Goal: Transaction & Acquisition: Purchase product/service

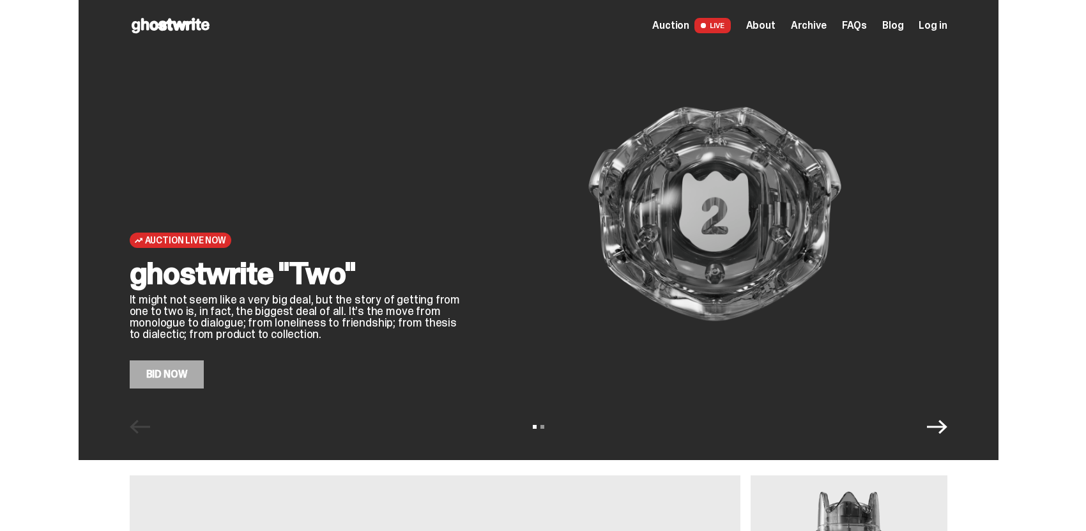
click at [947, 436] on icon "Next" at bounding box center [937, 426] width 20 height 20
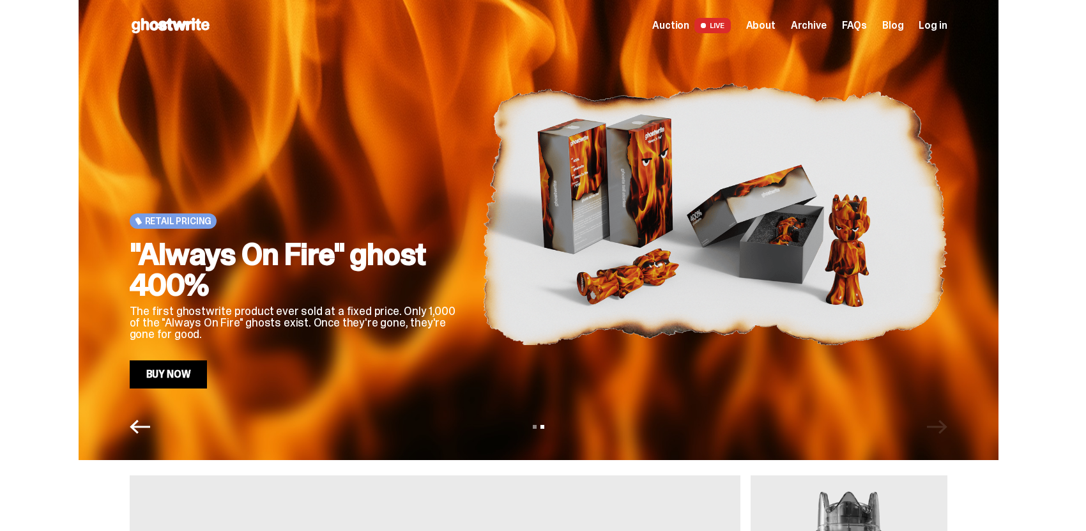
click at [140, 439] on div "Retail Pricing "Always On Fire" ghost 400% The first ghostwrite product ever so…" at bounding box center [539, 230] width 920 height 460
click at [156, 428] on div "View slide 1 View slide 2" at bounding box center [539, 426] width 920 height 20
click at [147, 425] on icon "Previous" at bounding box center [140, 426] width 20 height 20
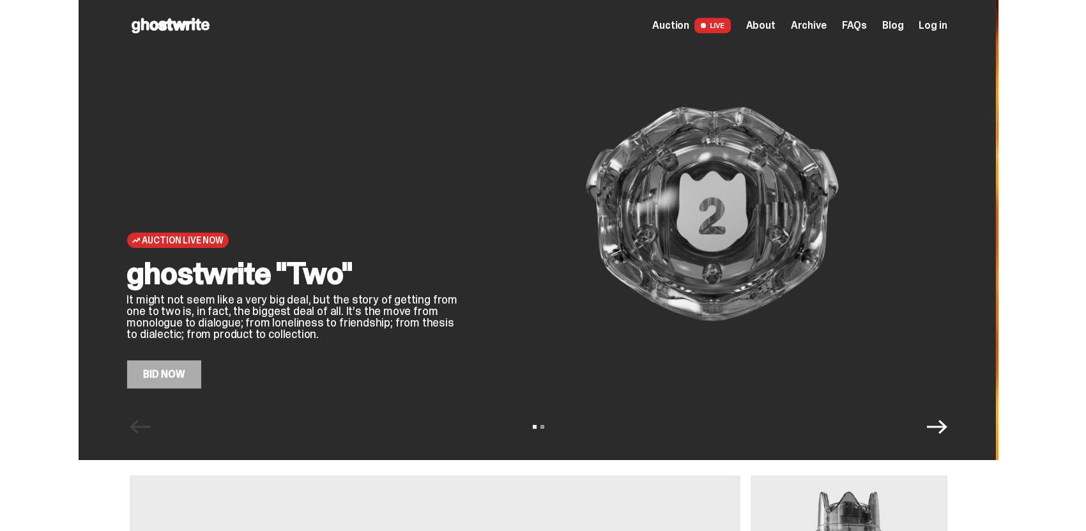
click at [142, 376] on link "Bid Now" at bounding box center [163, 374] width 75 height 28
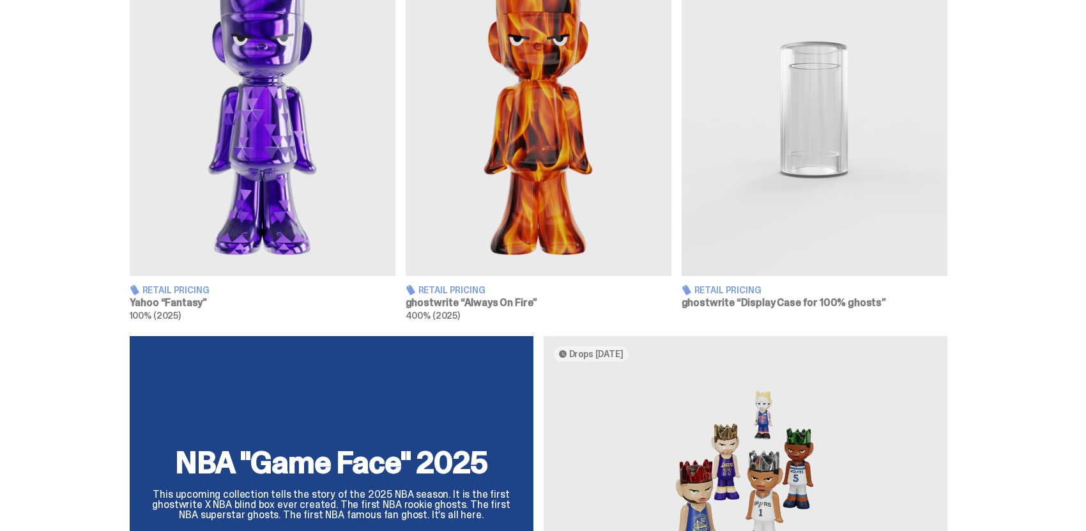
scroll to position [844, 0]
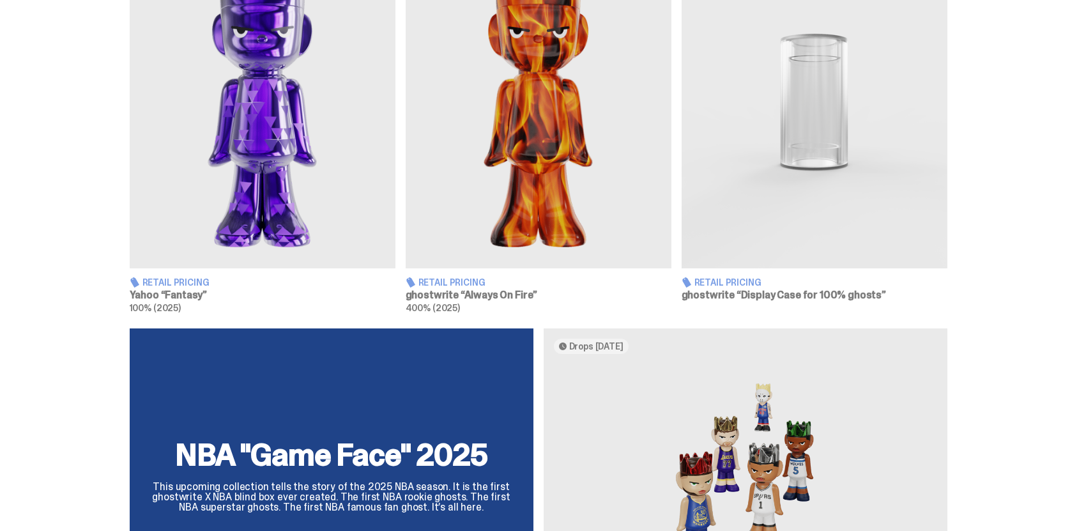
click at [225, 176] on img at bounding box center [263, 102] width 266 height 332
